Goal: Information Seeking & Learning: Learn about a topic

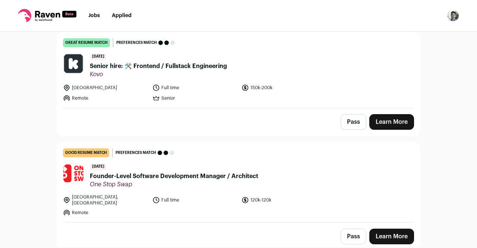
scroll to position [74, 0]
click at [211, 66] on span "Senior hire: 🛠️ Frontend / Fullstack Engineering" at bounding box center [158, 66] width 137 height 9
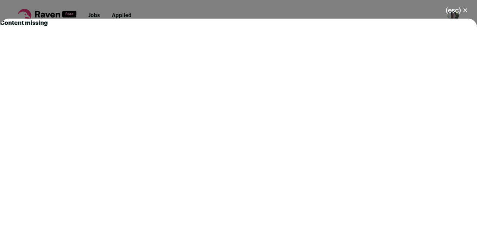
click at [457, 12] on button "(esc) ✕" at bounding box center [456, 10] width 40 height 16
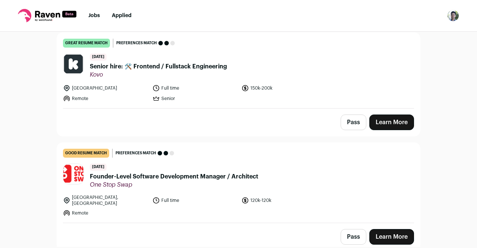
click at [202, 67] on span "Senior hire: 🛠️ Frontend / Fullstack Engineering" at bounding box center [158, 66] width 137 height 9
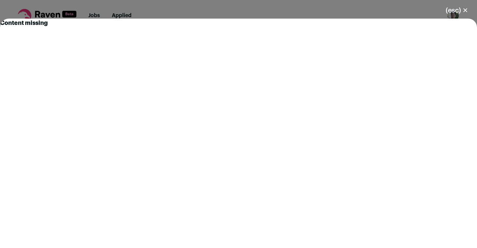
click at [451, 13] on button "(esc) ✕" at bounding box center [456, 10] width 40 height 16
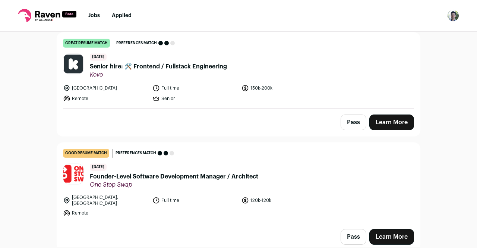
scroll to position [123, 0]
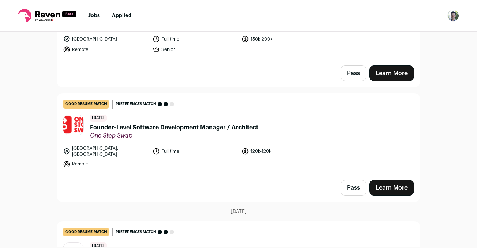
click at [233, 133] on span "One Stop Swap" at bounding box center [174, 135] width 168 height 7
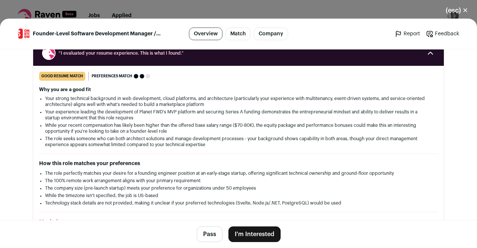
scroll to position [87, 0]
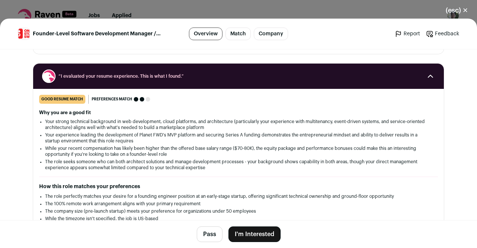
click at [464, 10] on button "(esc) ✕" at bounding box center [456, 10] width 40 height 16
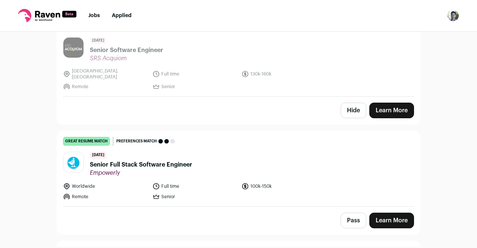
scroll to position [568, 0]
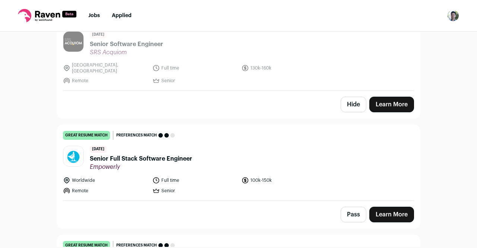
click at [213, 131] on div "great resume match You meet the must-have requirements, the nice-to-have requir…" at bounding box center [238, 135] width 351 height 9
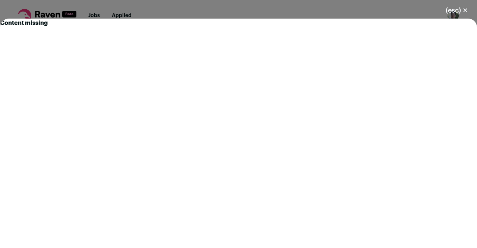
click at [455, 9] on button "(esc) ✕" at bounding box center [456, 10] width 40 height 16
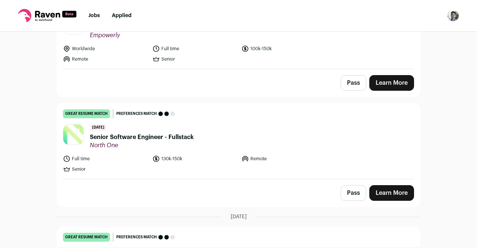
scroll to position [701, 0]
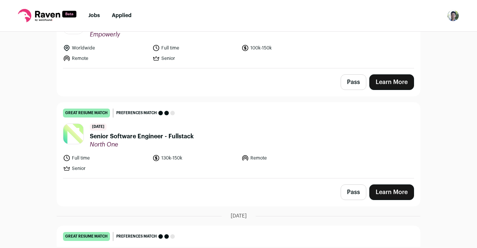
click at [258, 109] on div "great resume match You meet the must-have requirements, the nice-to-have requir…" at bounding box center [238, 113] width 351 height 9
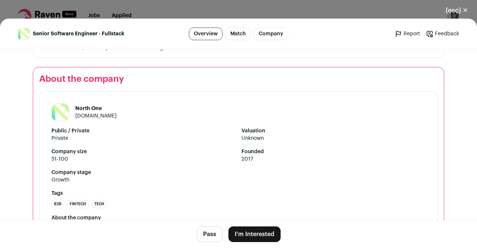
scroll to position [760, 0]
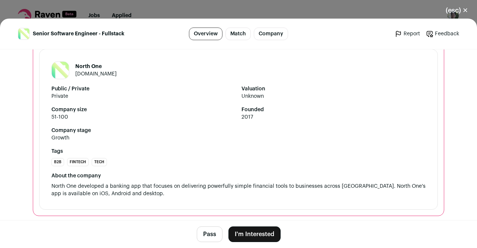
click at [464, 9] on button "(esc) ✕" at bounding box center [456, 10] width 40 height 16
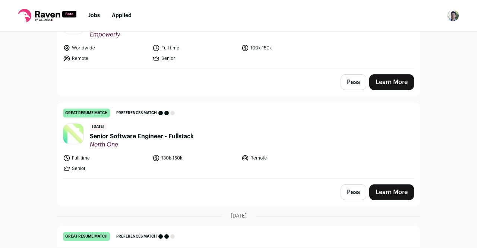
click at [268, 69] on div "Pass Learn More" at bounding box center [238, 83] width 363 height 28
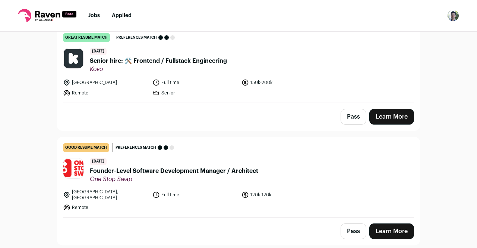
scroll to position [86, 0]
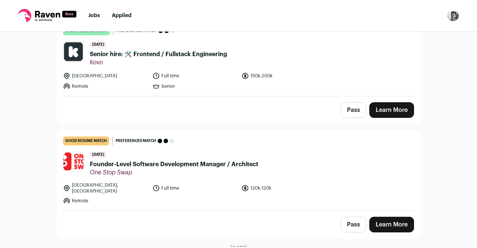
click at [146, 174] on span "One Stop Swap" at bounding box center [174, 172] width 168 height 7
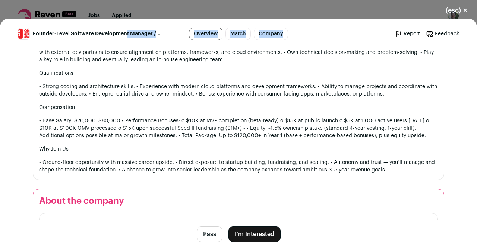
scroll to position [448, 0]
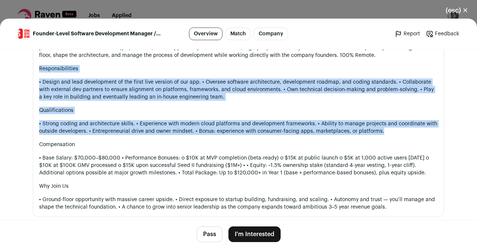
drag, startPoint x: 39, startPoint y: 113, endPoint x: 398, endPoint y: 132, distance: 359.8
click at [398, 132] on div "(Ground-Floor Role – Equity & Performance-Based Growth Potential) About One Sto…" at bounding box center [238, 107] width 398 height 209
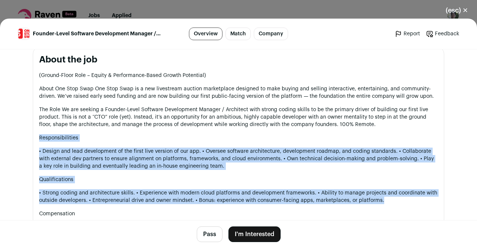
scroll to position [378, 0]
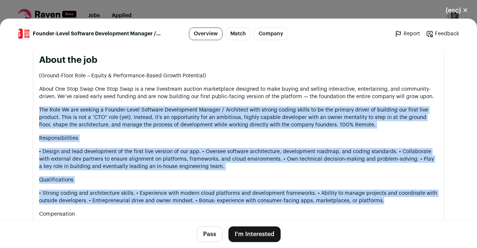
drag, startPoint x: 39, startPoint y: 109, endPoint x: 386, endPoint y: 199, distance: 359.0
click at [386, 199] on div "(Ground-Floor Role – Equity & Performance-Based Growth Potential) About One Sto…" at bounding box center [238, 176] width 398 height 209
copy div "Lor Ipsu Do sit ametcon a Elitsed-Doeiu Temporin Utlaboreetd Magnaal / Enimadmi…"
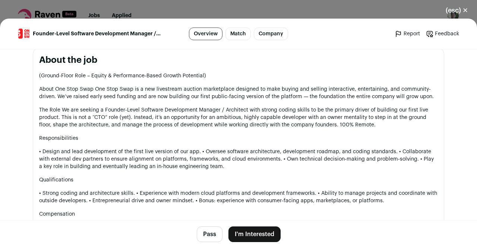
click at [439, 91] on section "About the job (Ground-Floor Role – Equity & Performance-Based Growth Potential)…" at bounding box center [238, 167] width 411 height 239
